Goal: Navigation & Orientation: Find specific page/section

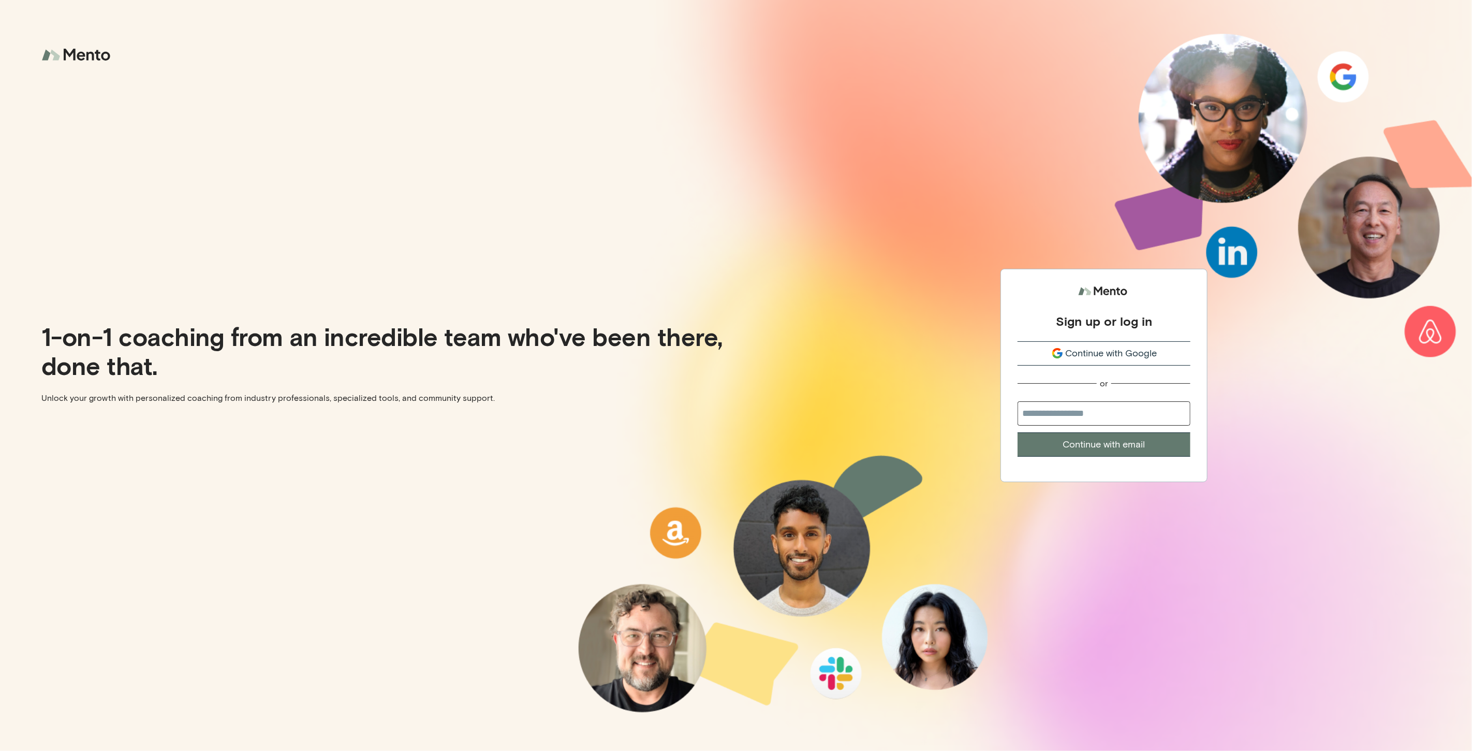
click at [1145, 354] on span "Continue with Google" at bounding box center [1112, 353] width 92 height 14
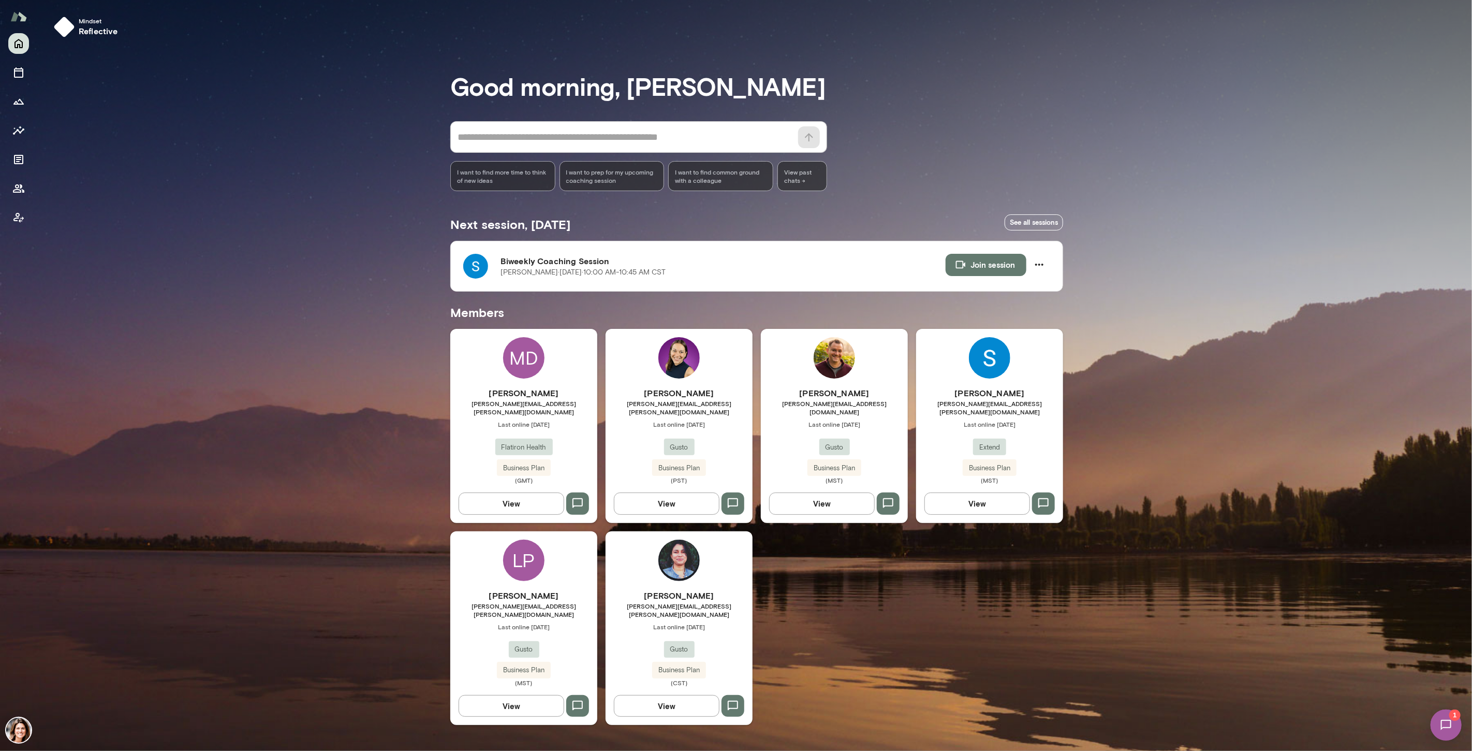
click at [946, 428] on div "Shannon Payne shannon.payne@extend.com Last online August 6 Extend Business Pla…" at bounding box center [989, 435] width 147 height 97
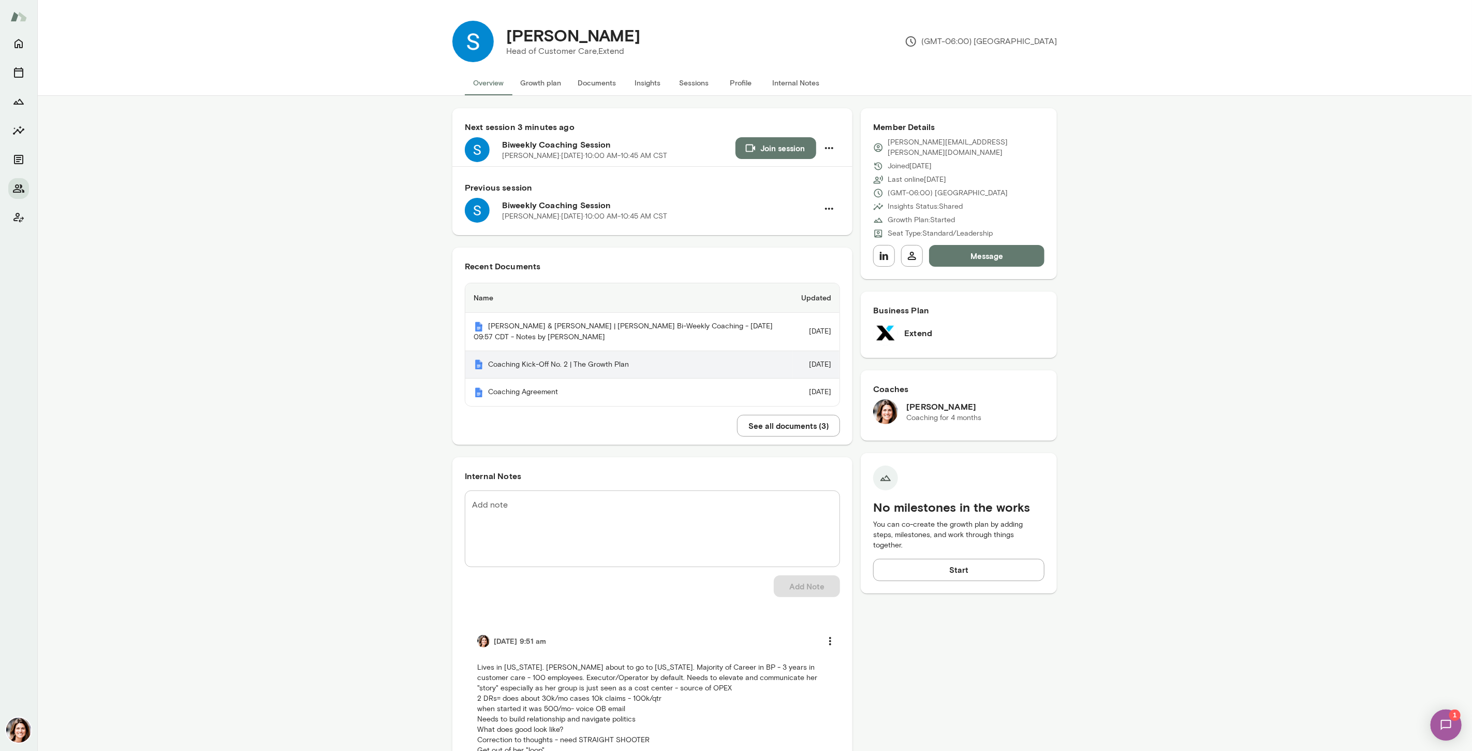
click at [534, 361] on th "Coaching Kick-Off No. 2 | The Growth Plan" at bounding box center [629, 365] width 328 height 28
